Goal: Task Accomplishment & Management: Manage account settings

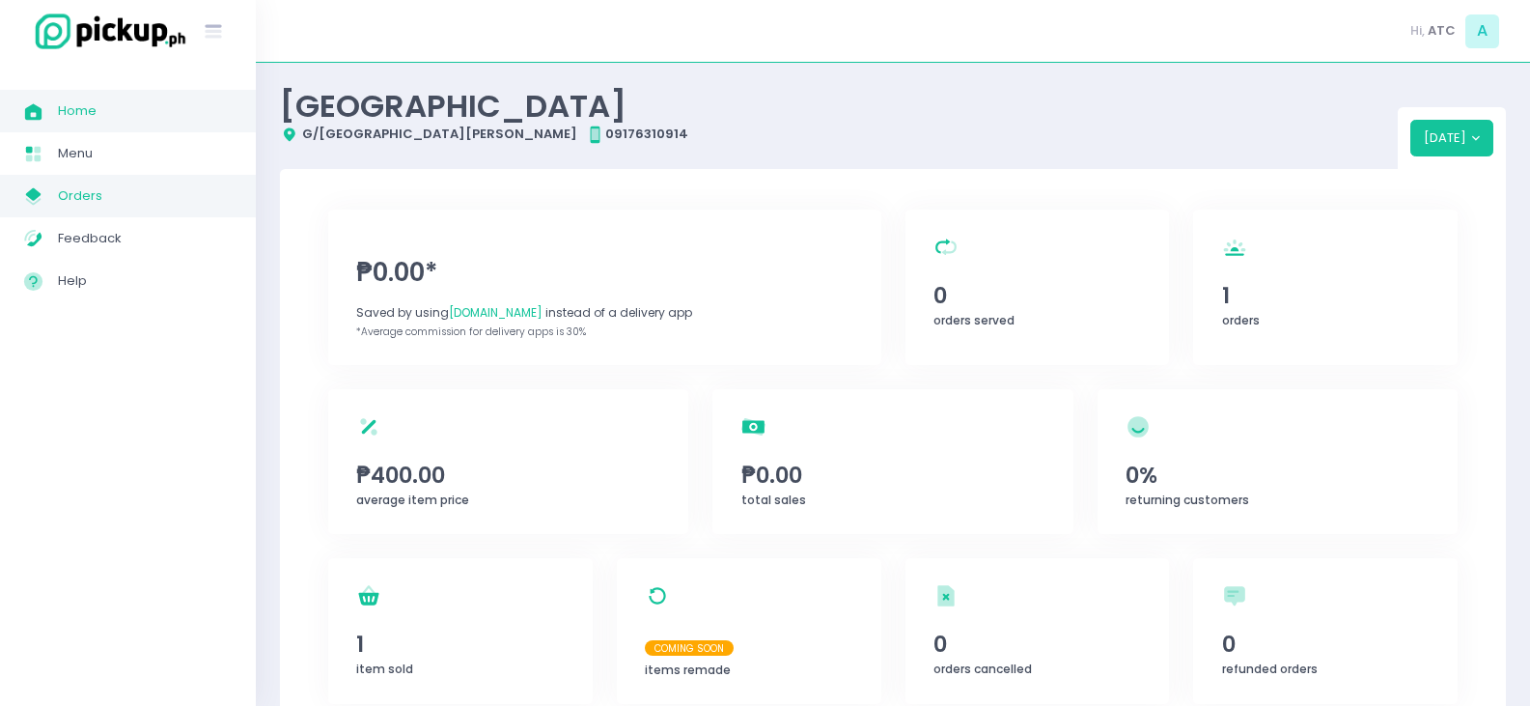
click at [62, 181] on link "My Store Created with Sketch. Orders" at bounding box center [128, 196] width 256 height 42
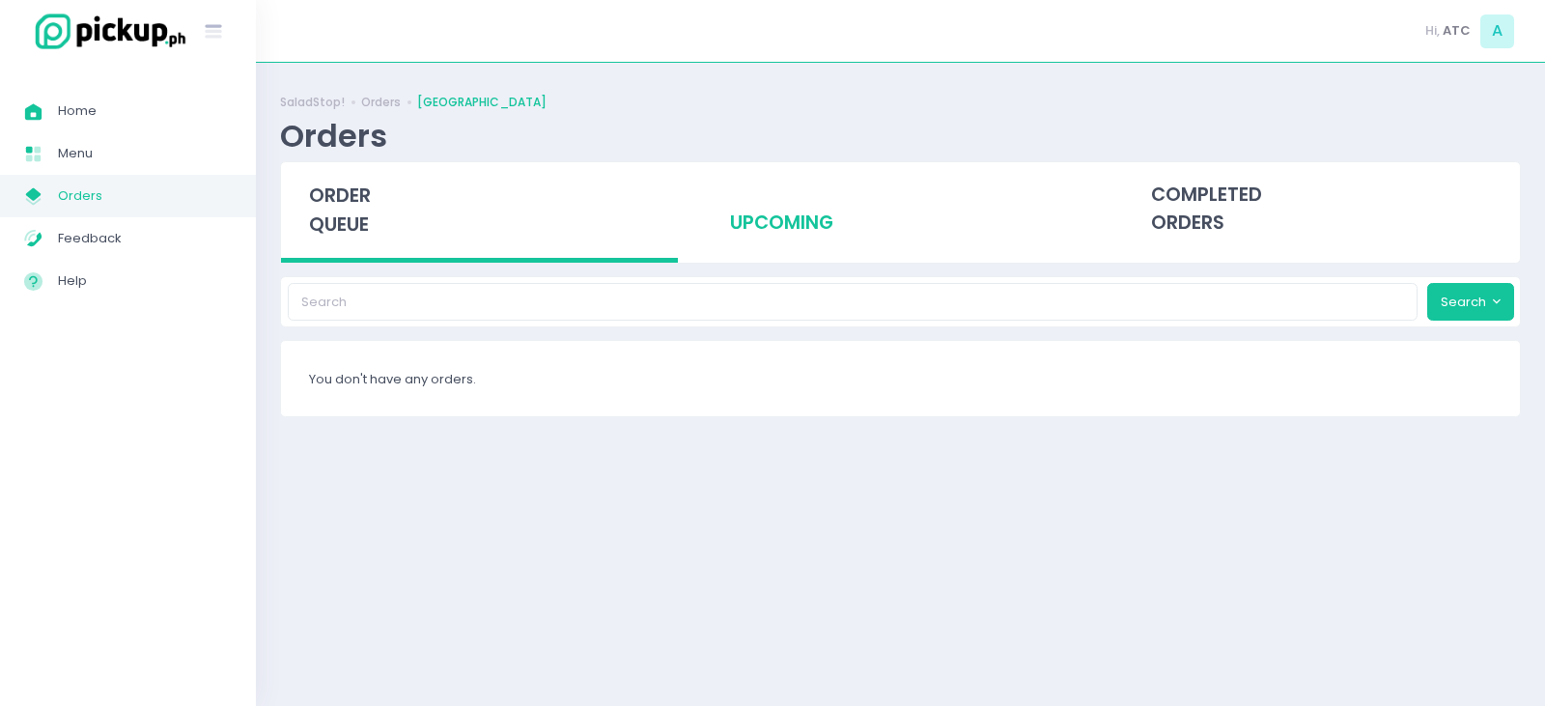
click at [786, 227] on div "upcoming" at bounding box center [900, 209] width 397 height 95
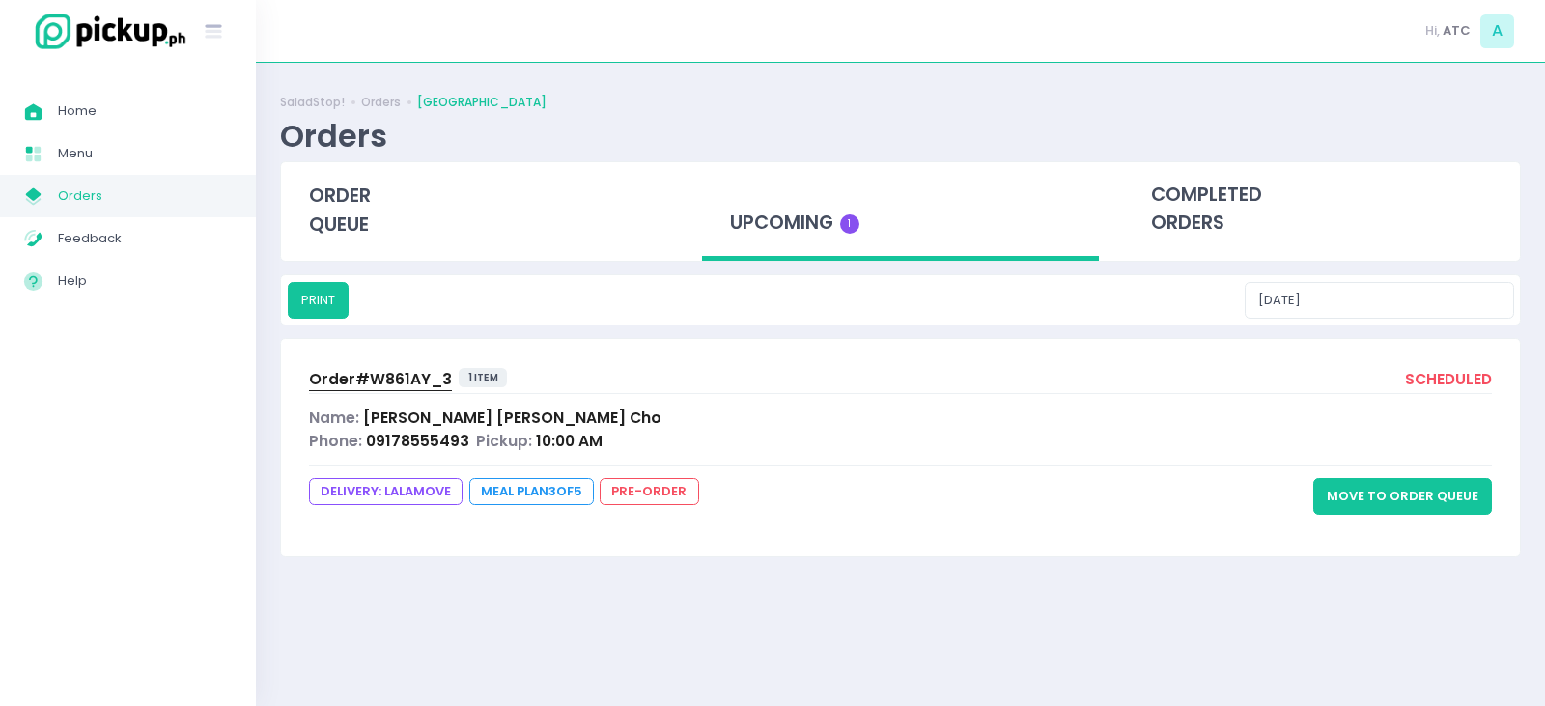
click at [1415, 518] on div "Order# W861AY_3 1 item scheduled Name: [PERSON_NAME] Phone: 09178555493 Pickup:…" at bounding box center [900, 447] width 1239 height 216
click at [1413, 499] on button "Move to Order Queue" at bounding box center [1402, 496] width 179 height 37
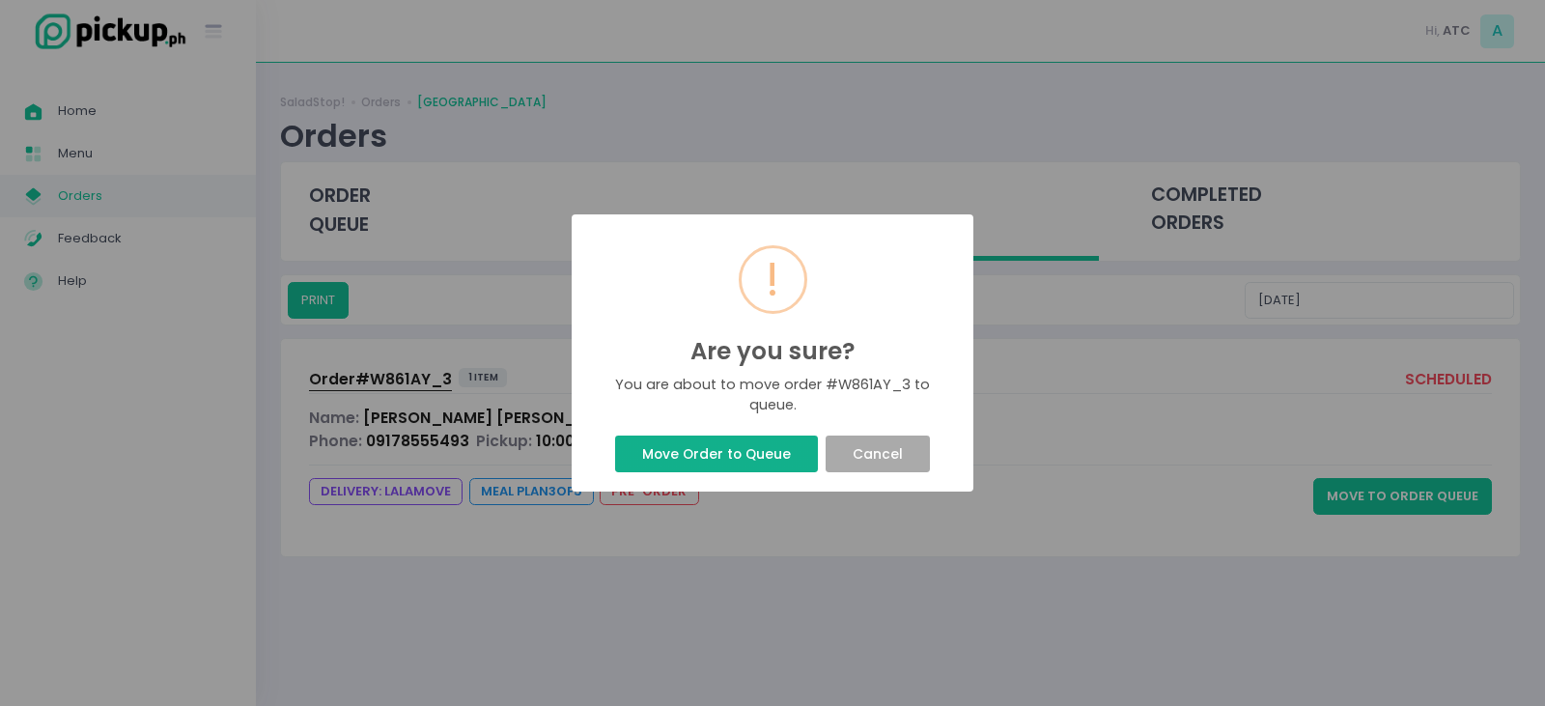
click at [669, 462] on button "Move Order to Queue" at bounding box center [716, 453] width 202 height 37
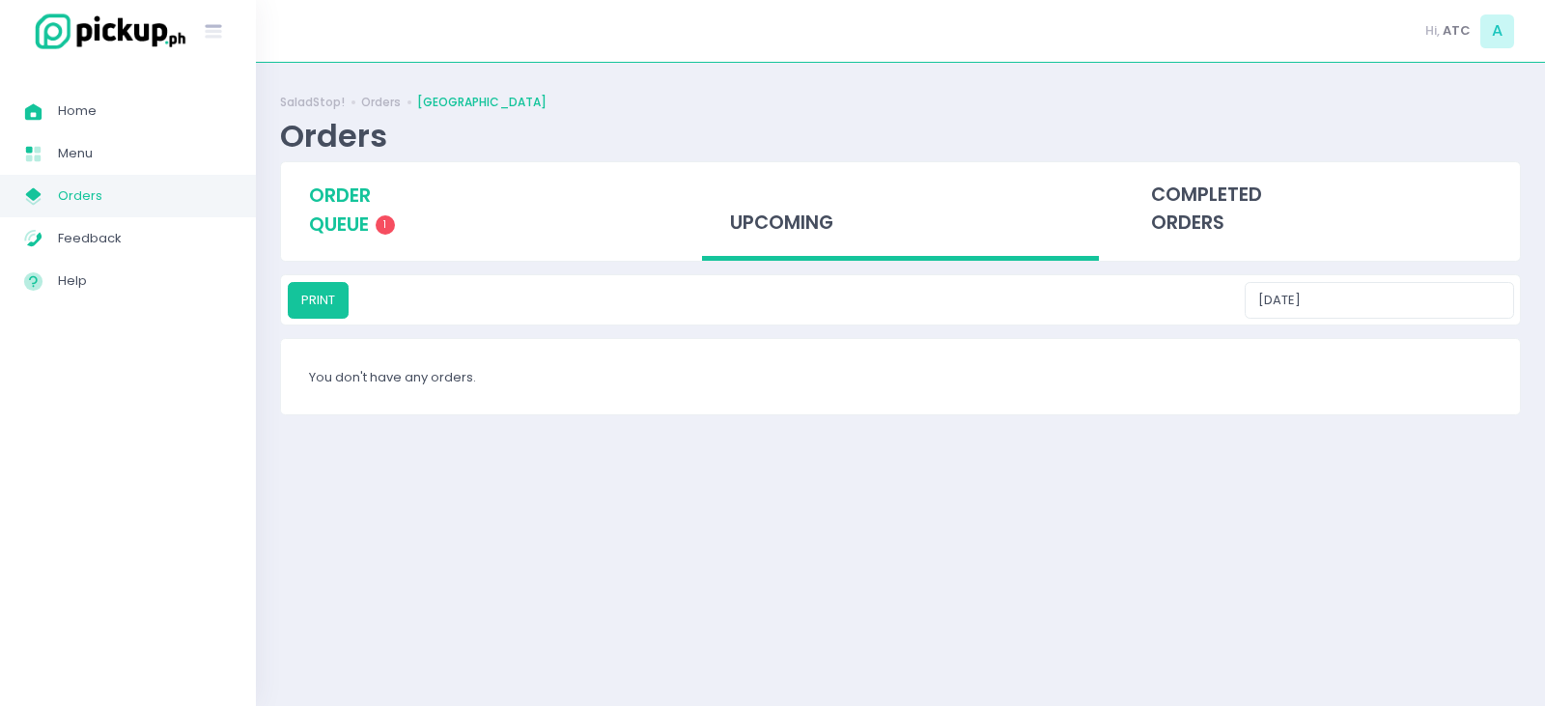
click at [314, 213] on span "order queue" at bounding box center [340, 209] width 62 height 55
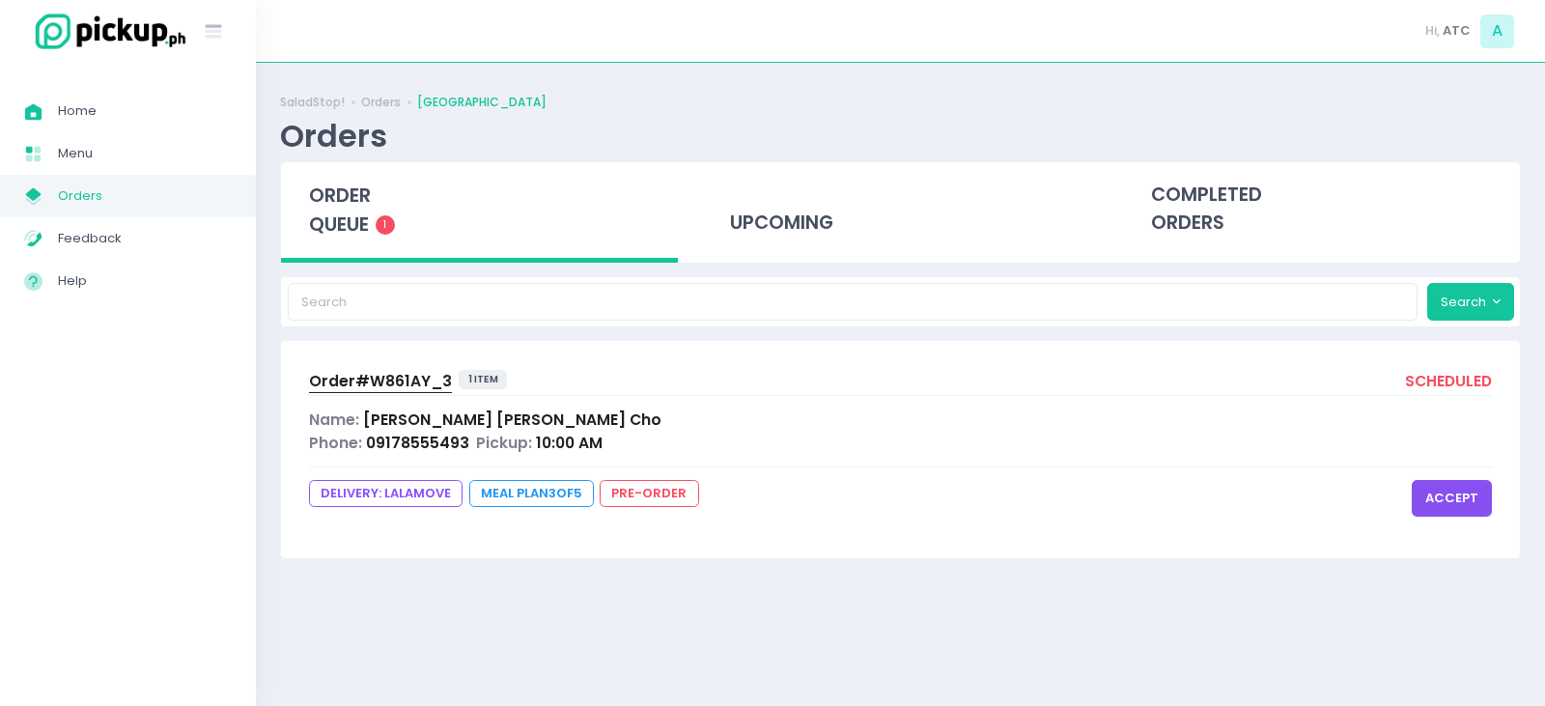
click at [1459, 495] on button "accept" at bounding box center [1451, 498] width 80 height 37
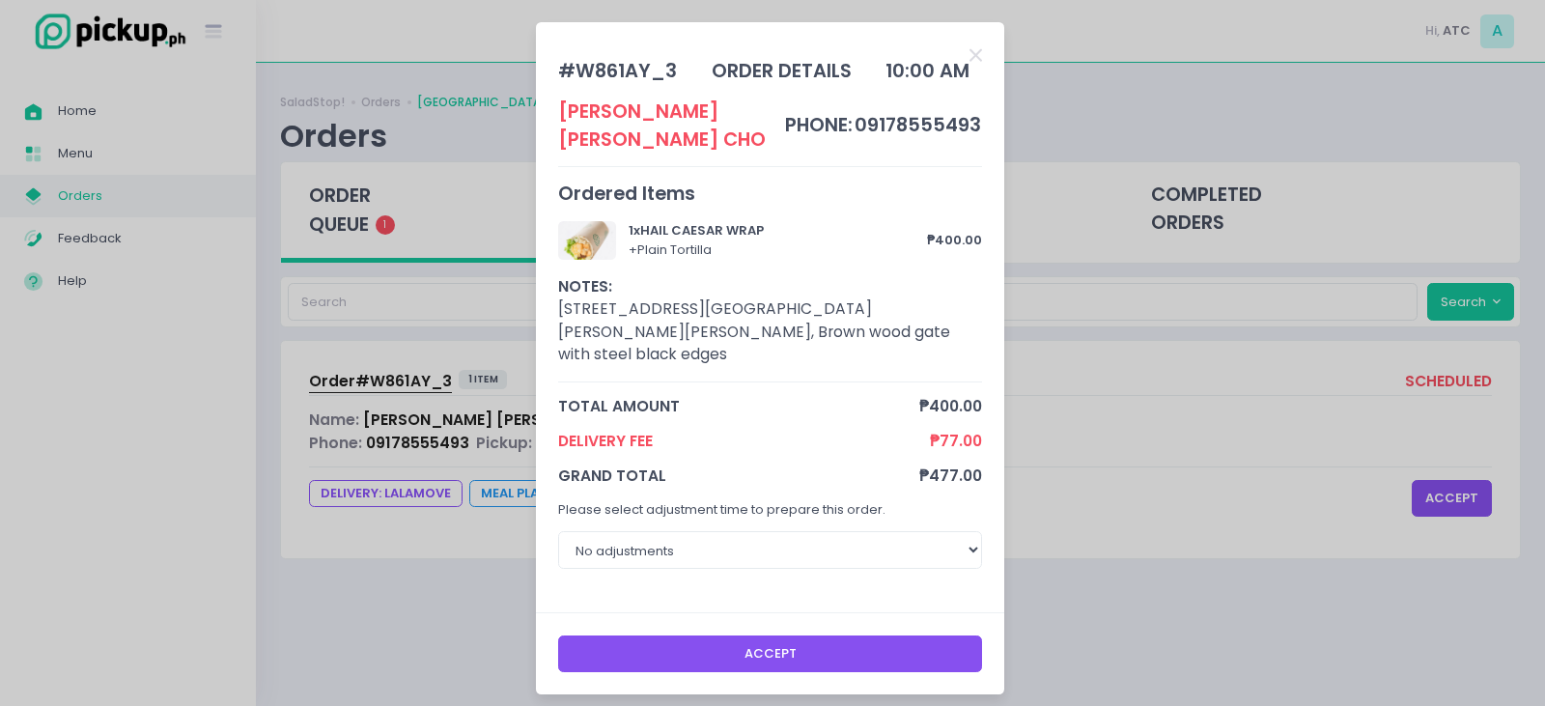
click at [777, 635] on button "Accept" at bounding box center [770, 653] width 425 height 37
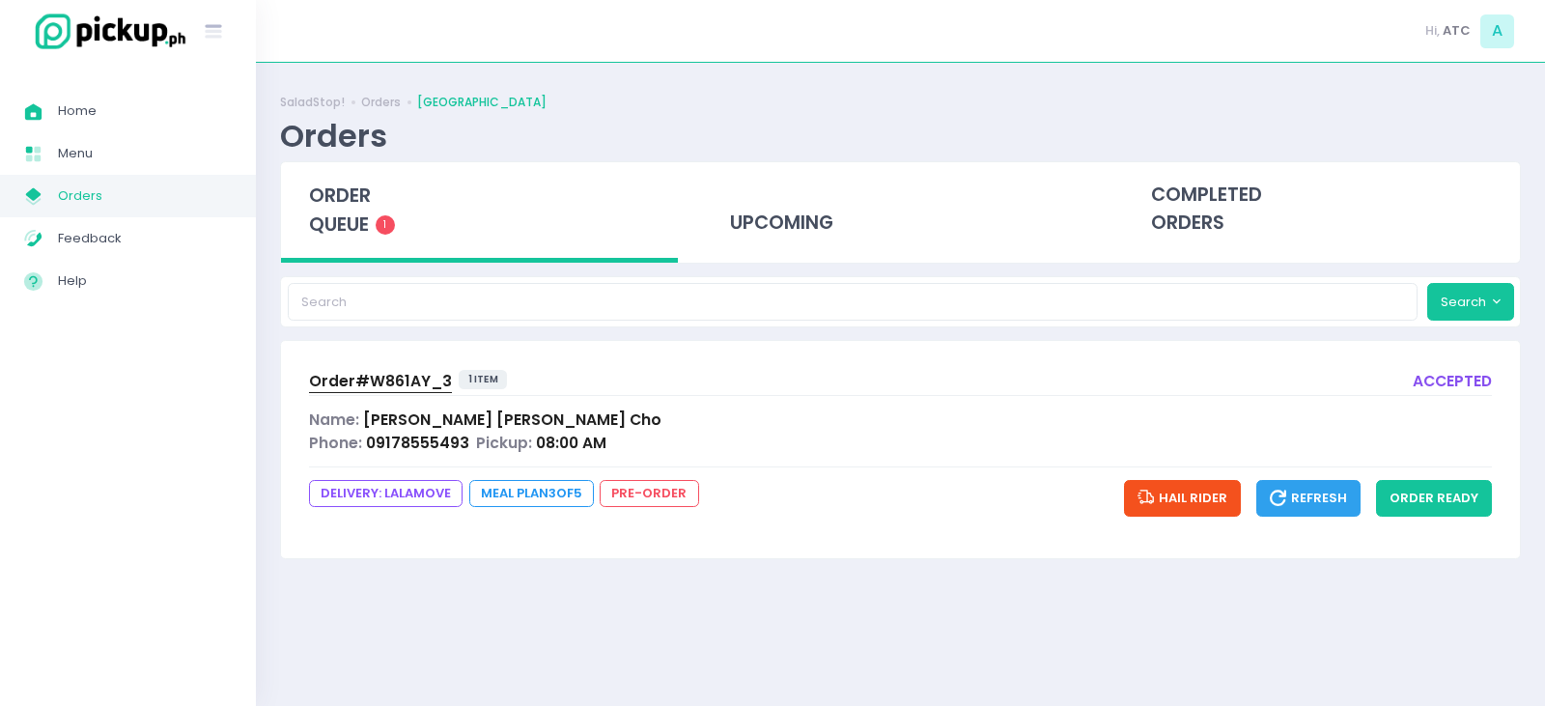
click at [780, 442] on div "Success! × You have successfully updated this order. Ok Cancel" at bounding box center [772, 353] width 1545 height 706
click at [384, 383] on span "Order# W861AY_3" at bounding box center [380, 381] width 143 height 20
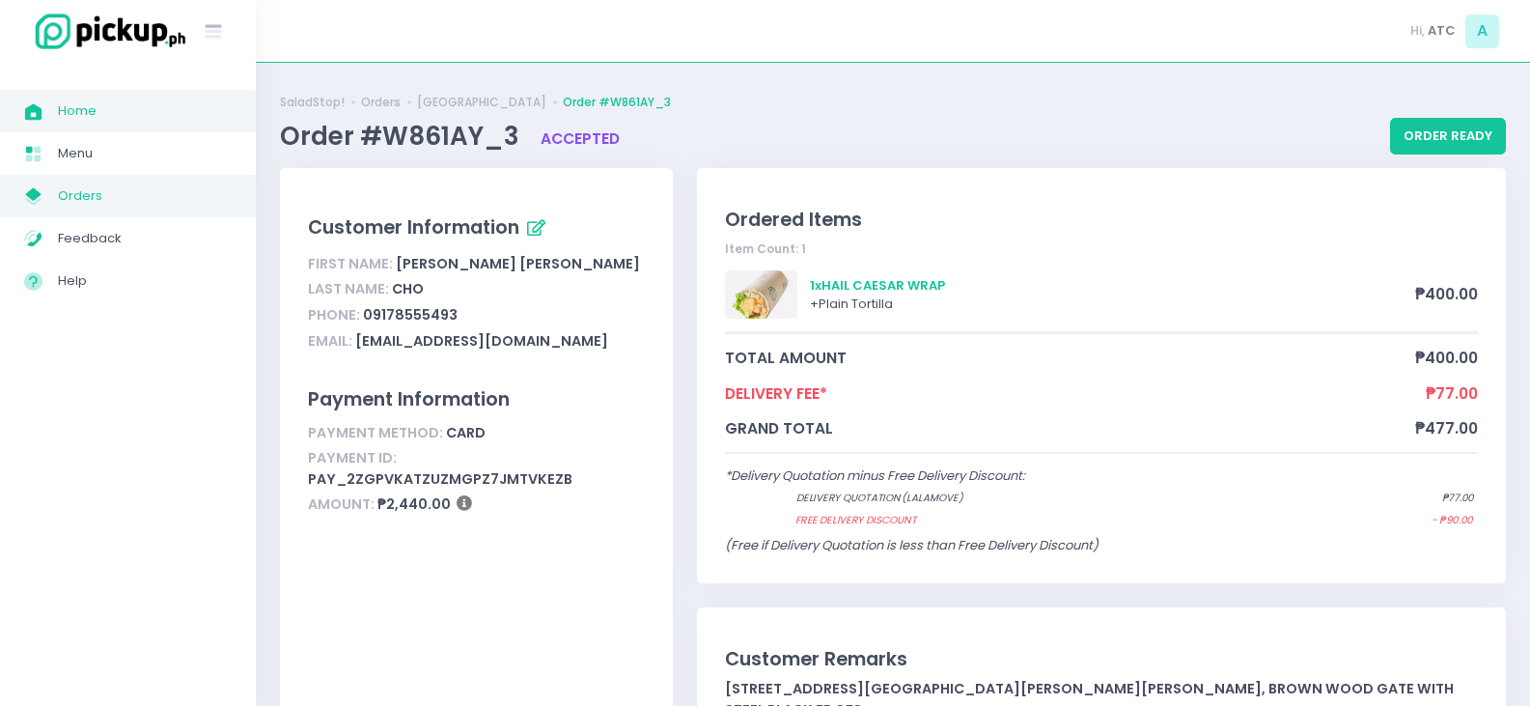
click at [92, 107] on span "Home" at bounding box center [145, 110] width 174 height 25
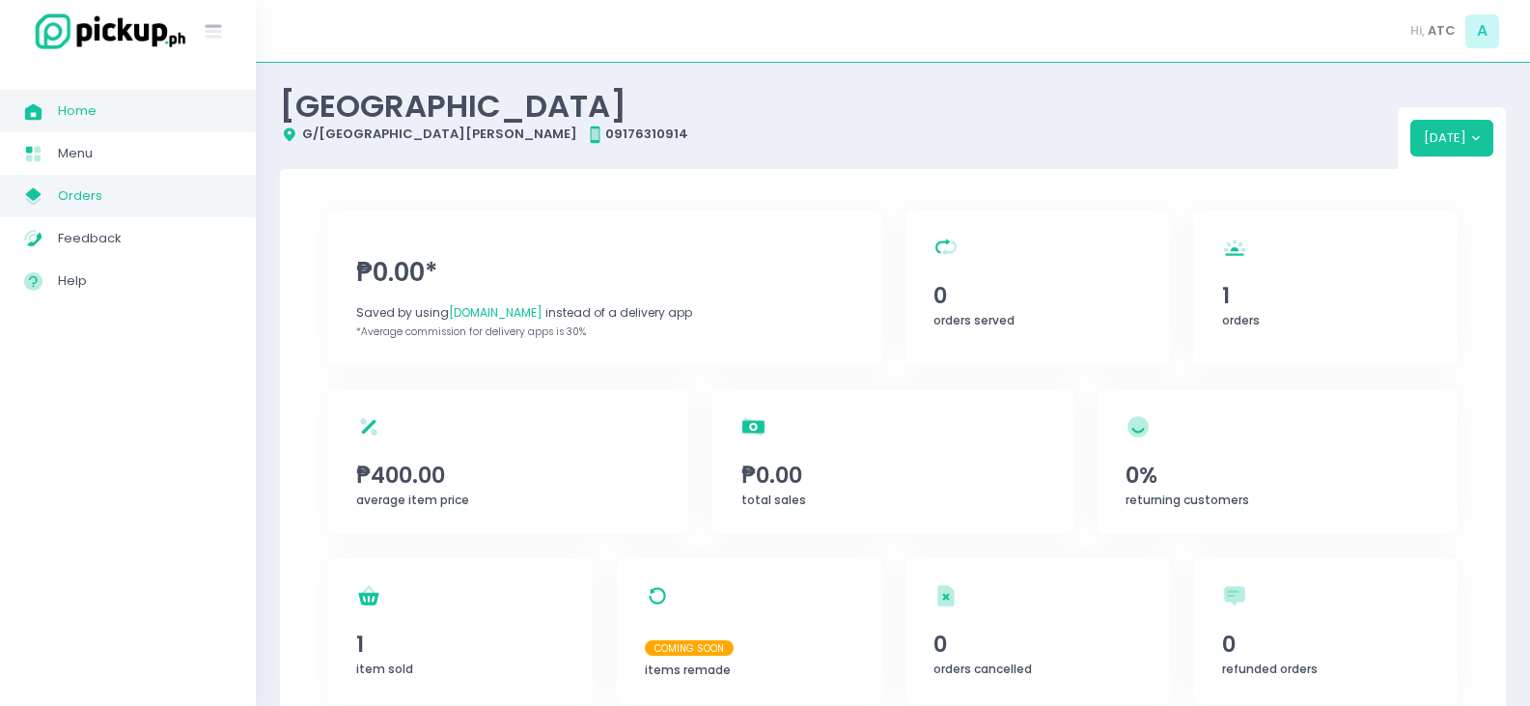
click at [99, 191] on span "Orders" at bounding box center [145, 195] width 174 height 25
